Goal: Check status

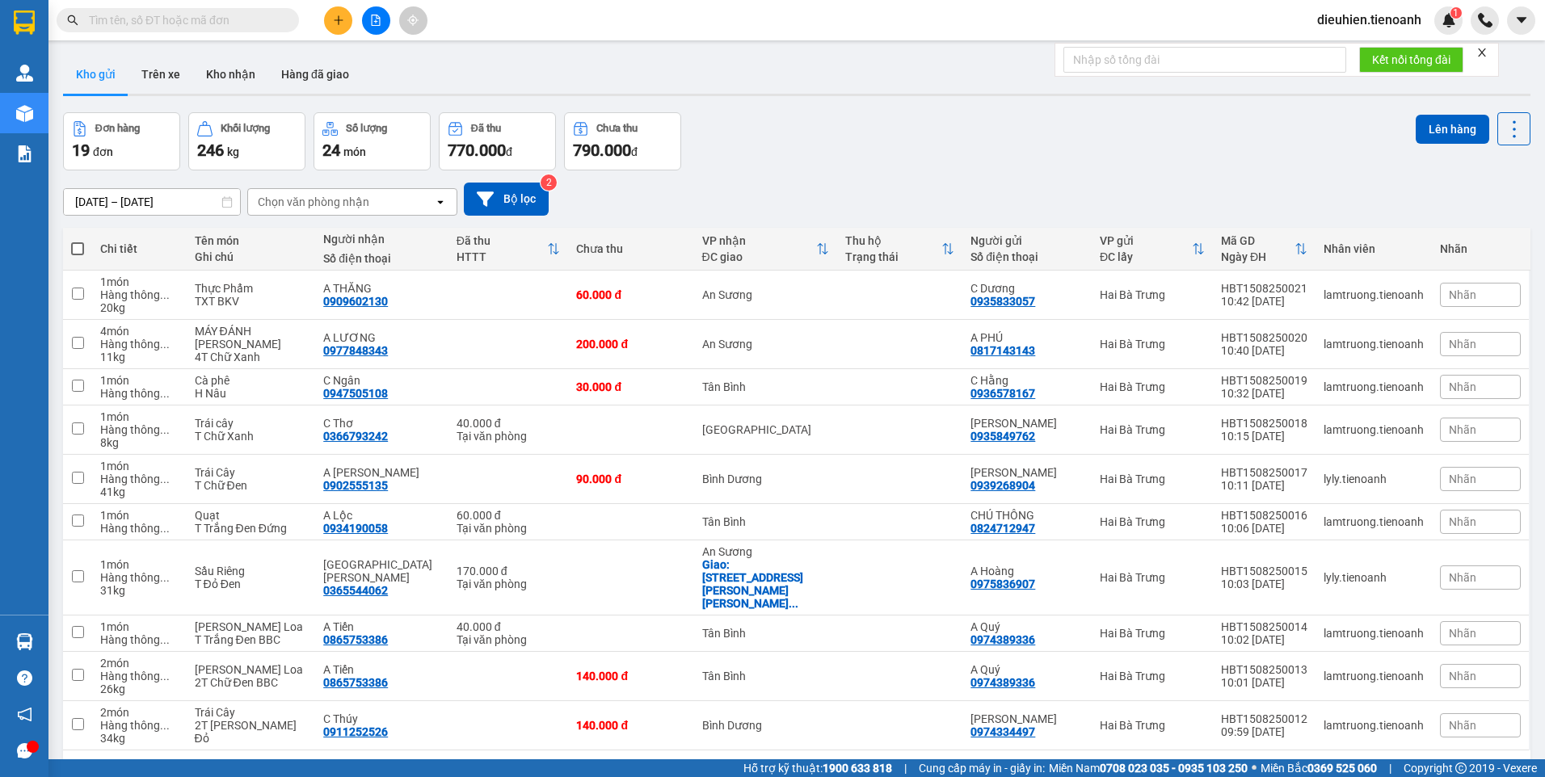
click at [138, 25] on input "text" at bounding box center [184, 20] width 191 height 18
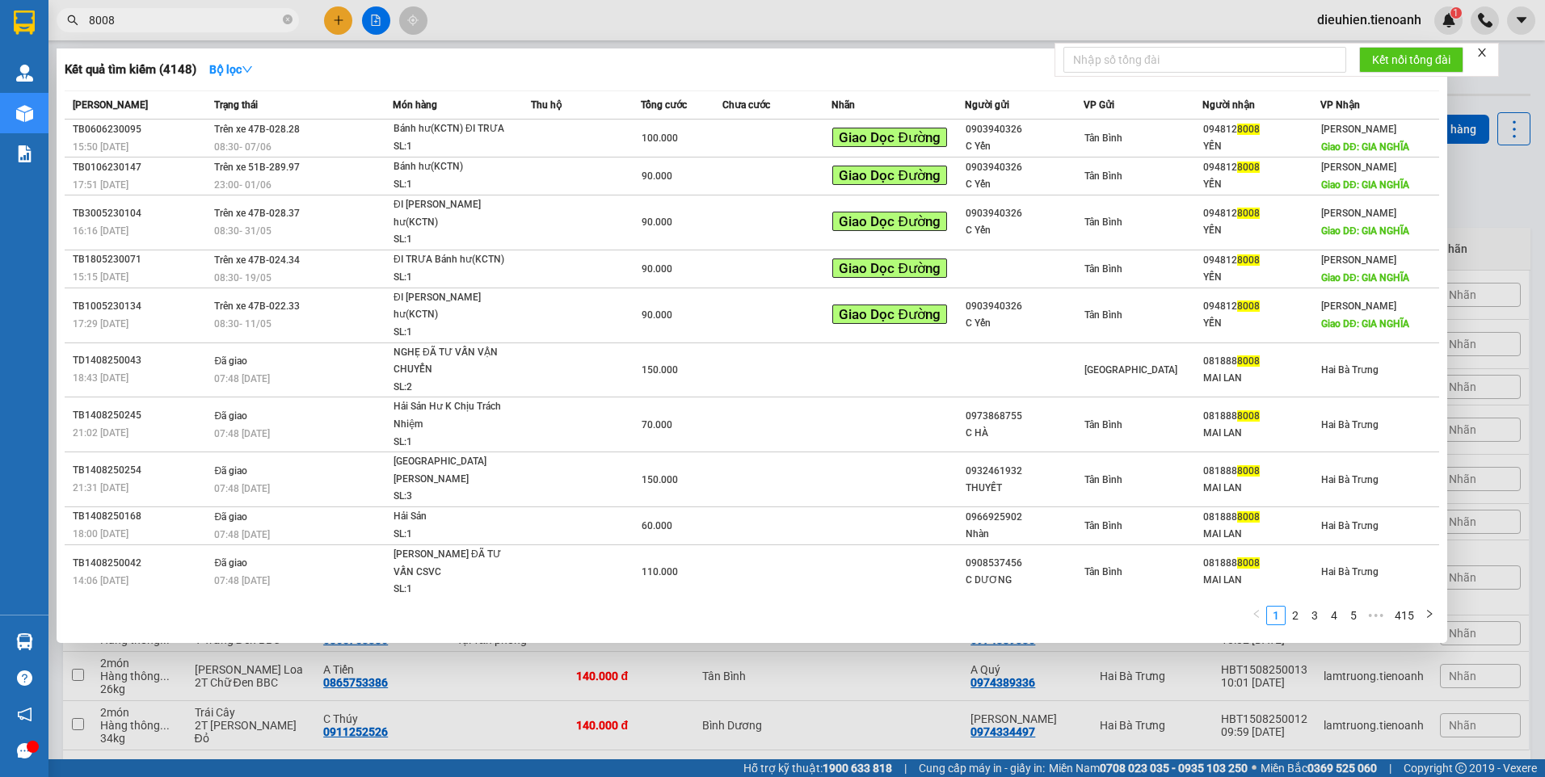
type input "8008"
click at [113, 22] on input "8008" at bounding box center [184, 20] width 191 height 18
drag, startPoint x: 105, startPoint y: 20, endPoint x: -3, endPoint y: 39, distance: 109.8
click at [0, 39] on html "Kết quả tìm kiếm ( 4148 ) Bộ lọc Mã ĐH Trạng thái Món hàng Thu hộ Tổng cước Chư…" at bounding box center [772, 388] width 1545 height 777
